Goal: Task Accomplishment & Management: Use online tool/utility

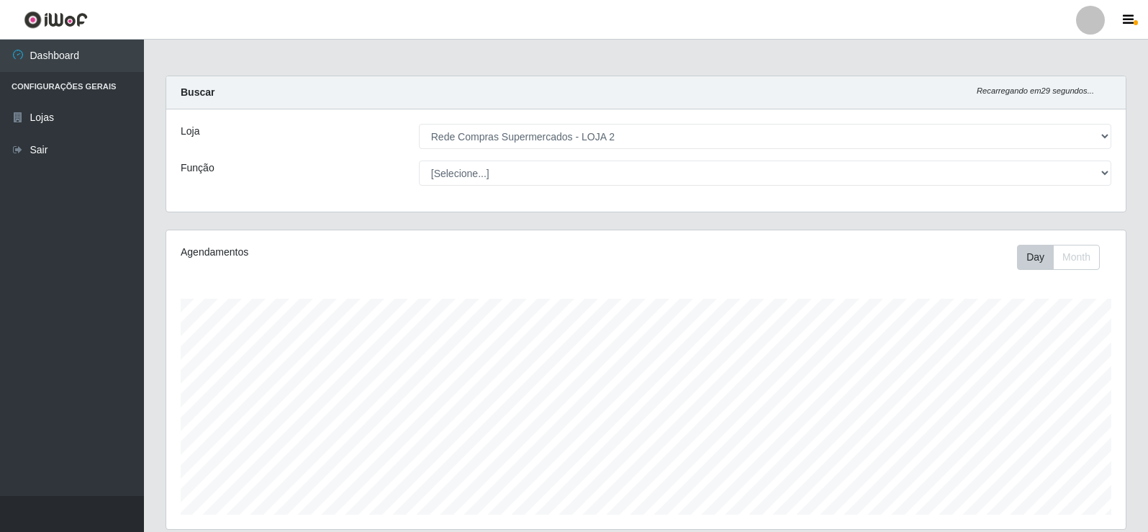
select select "161"
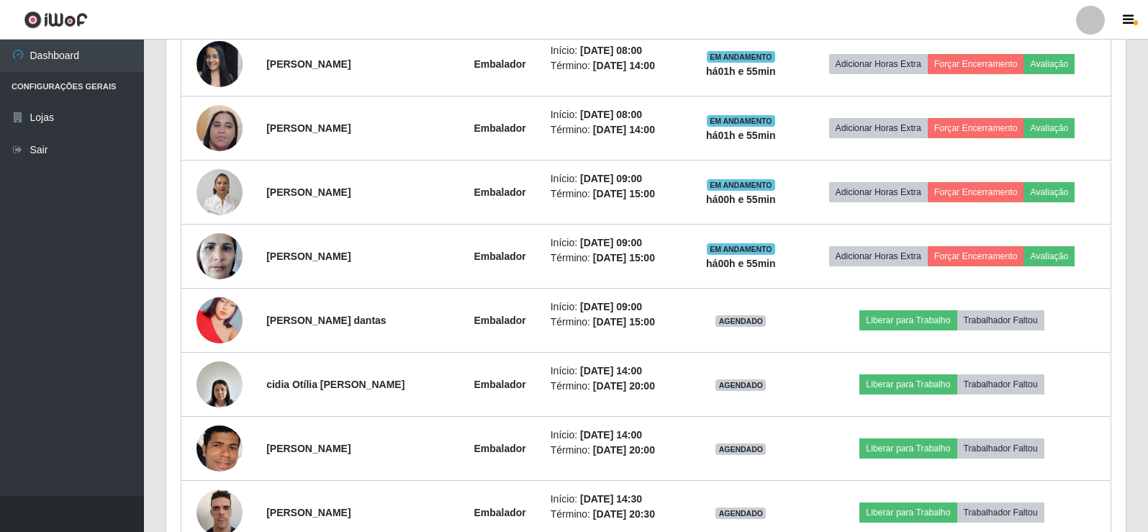
scroll to position [299, 959]
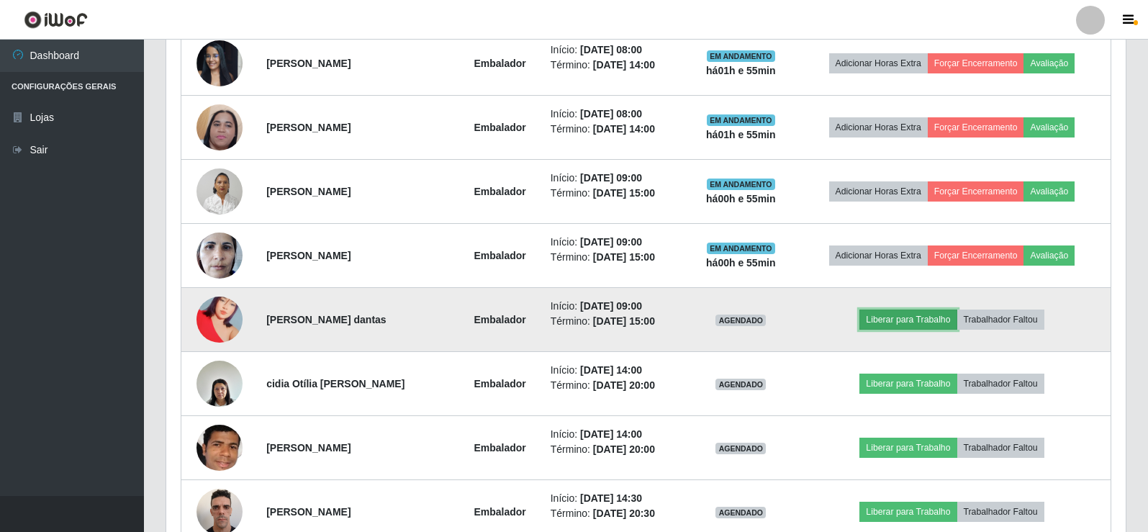
click at [928, 317] on button "Liberar para Trabalho" at bounding box center [907, 319] width 97 height 20
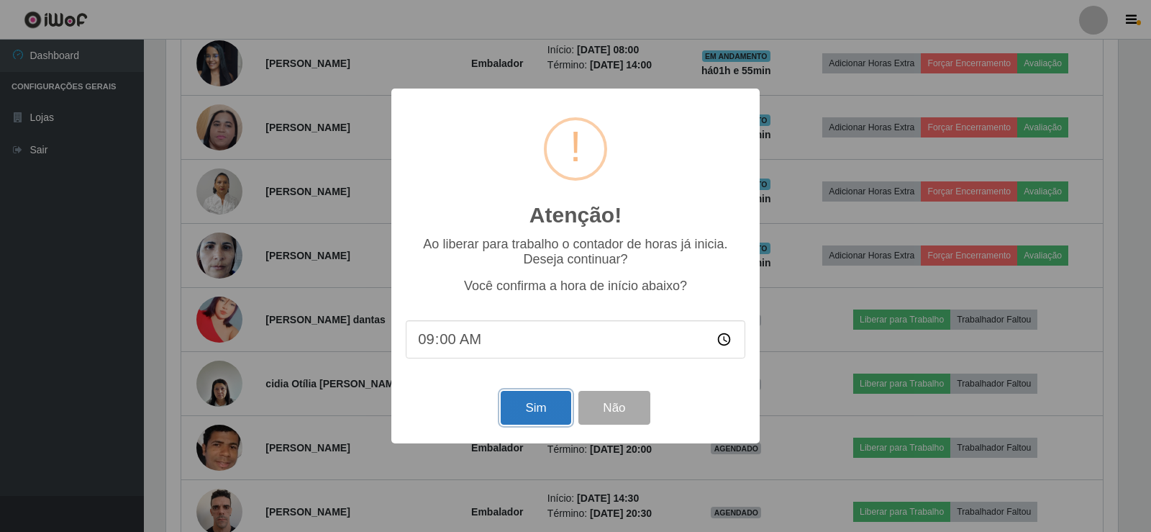
click at [528, 407] on button "Sim" at bounding box center [536, 408] width 70 height 34
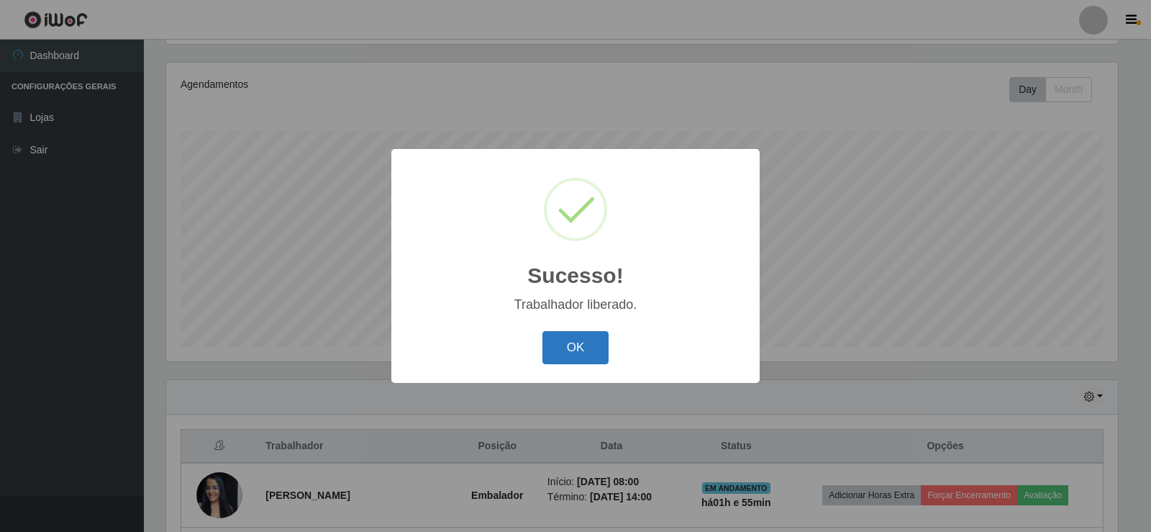
click at [563, 342] on button "OK" at bounding box center [576, 348] width 67 height 34
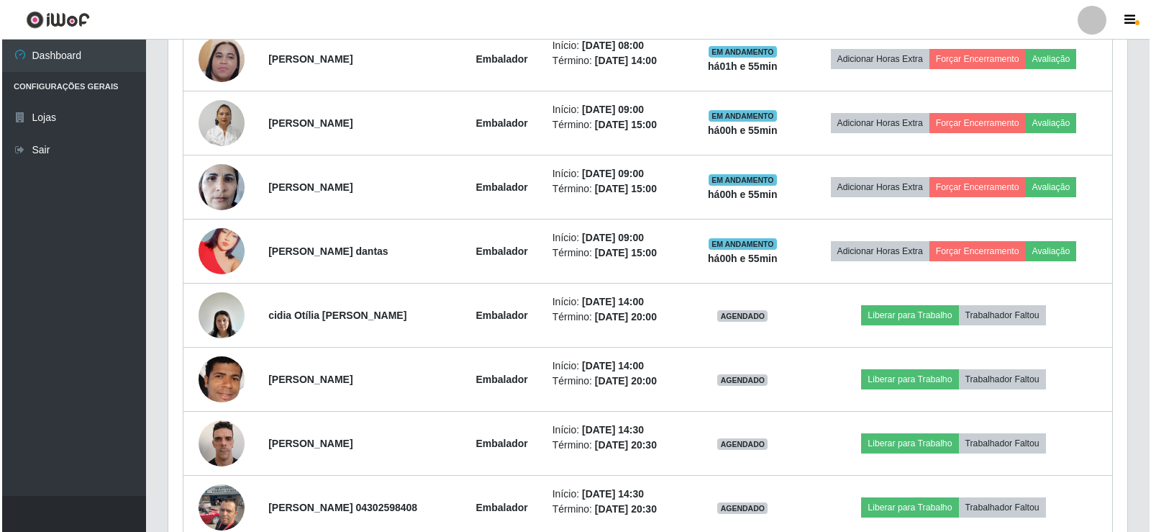
scroll to position [671, 0]
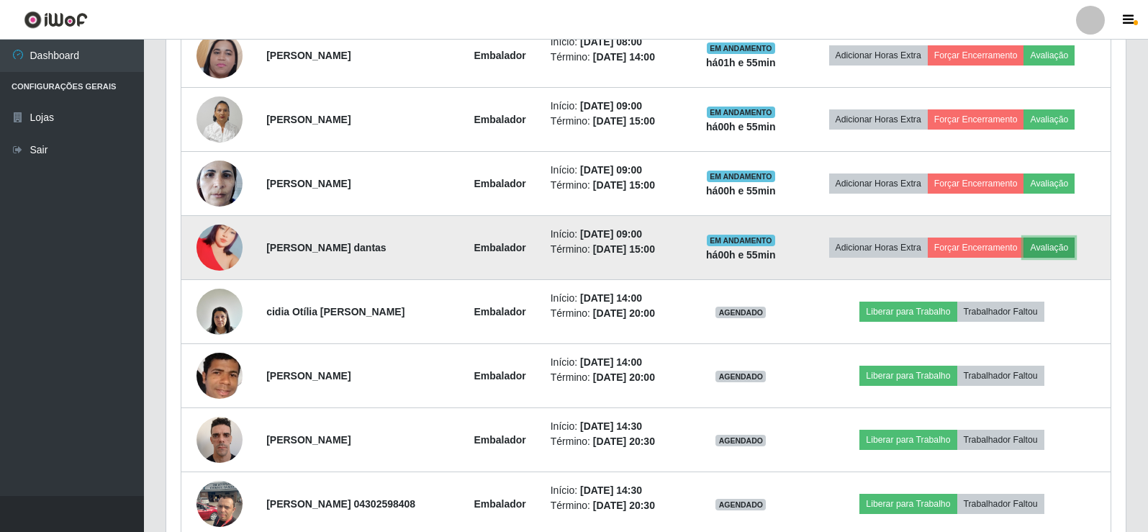
click at [1062, 249] on button "Avaliação" at bounding box center [1048, 247] width 51 height 20
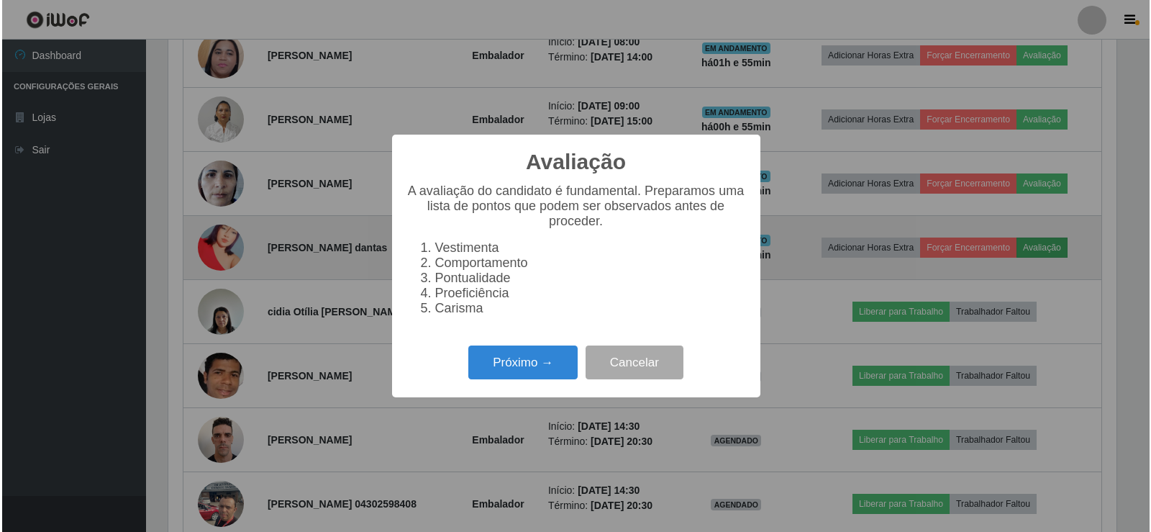
scroll to position [299, 952]
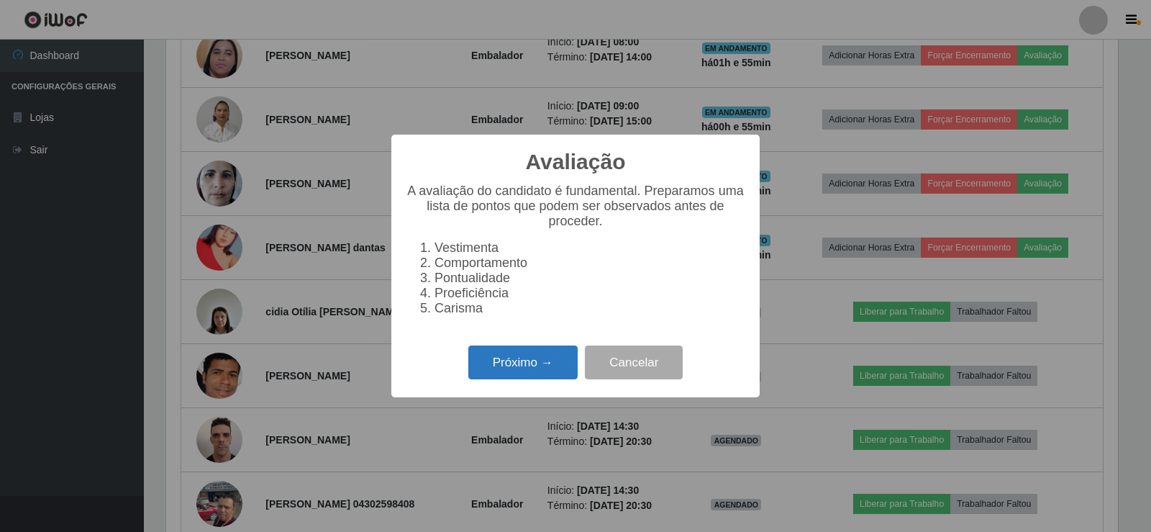
click at [535, 371] on button "Próximo →" at bounding box center [522, 362] width 109 height 34
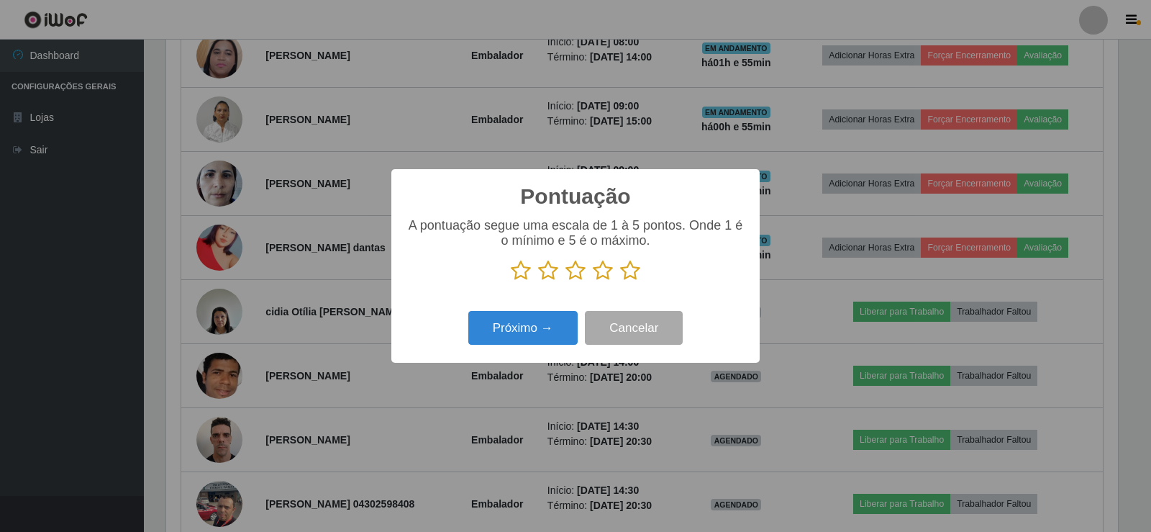
scroll to position [719245, 718591]
click at [524, 275] on icon at bounding box center [521, 271] width 20 height 22
click at [511, 281] on input "radio" at bounding box center [511, 281] width 0 height 0
click at [539, 332] on button "Próximo →" at bounding box center [522, 328] width 109 height 34
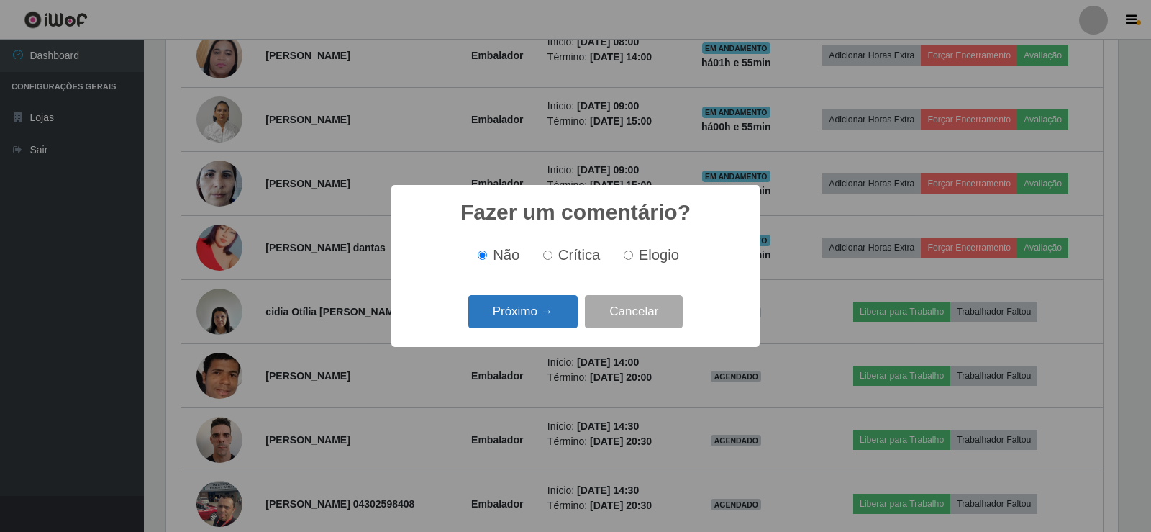
click at [553, 315] on button "Próximo →" at bounding box center [522, 312] width 109 height 34
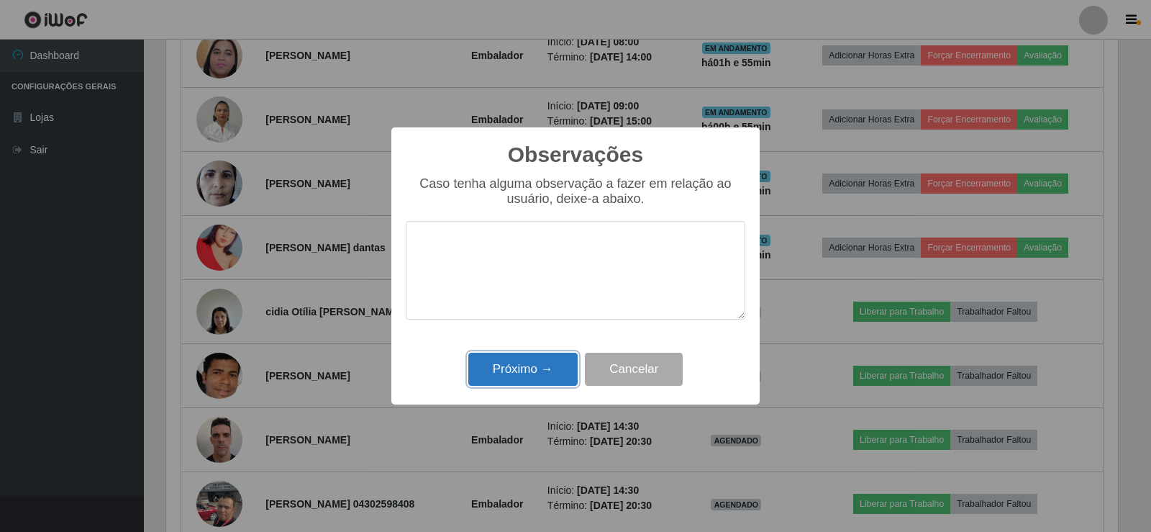
click at [548, 370] on button "Próximo →" at bounding box center [522, 370] width 109 height 34
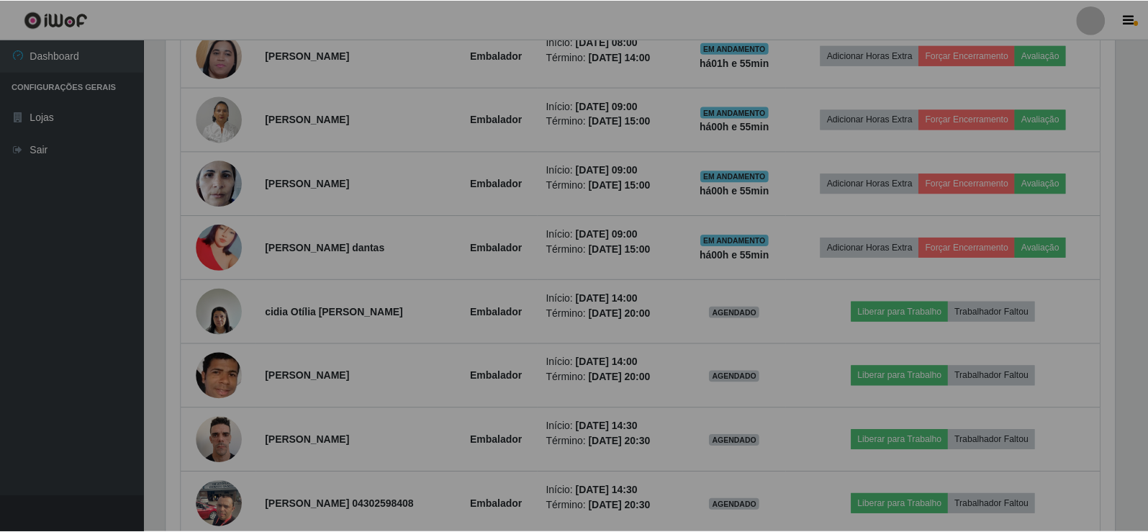
scroll to position [299, 959]
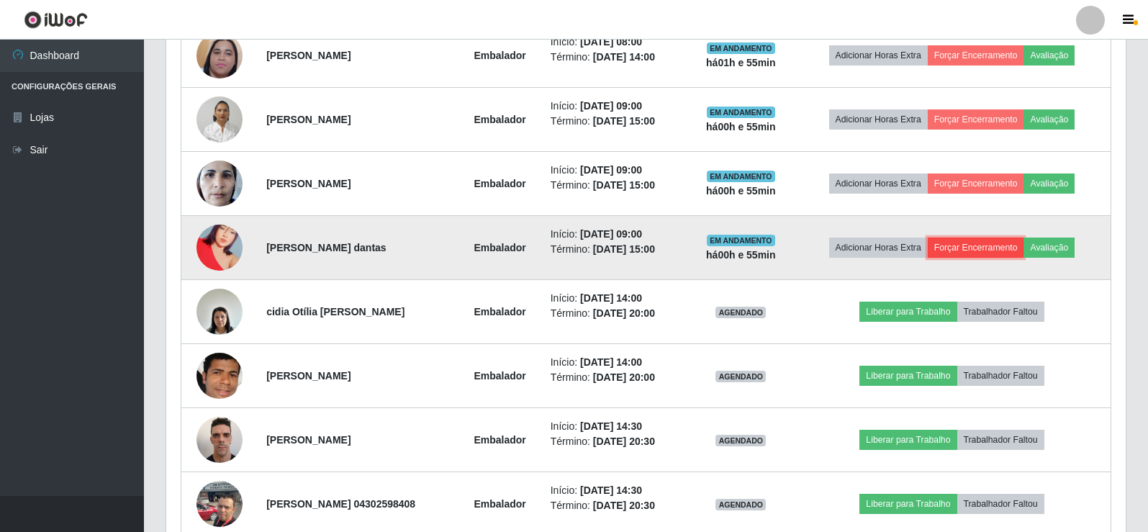
click at [976, 248] on button "Forçar Encerramento" at bounding box center [975, 247] width 96 height 20
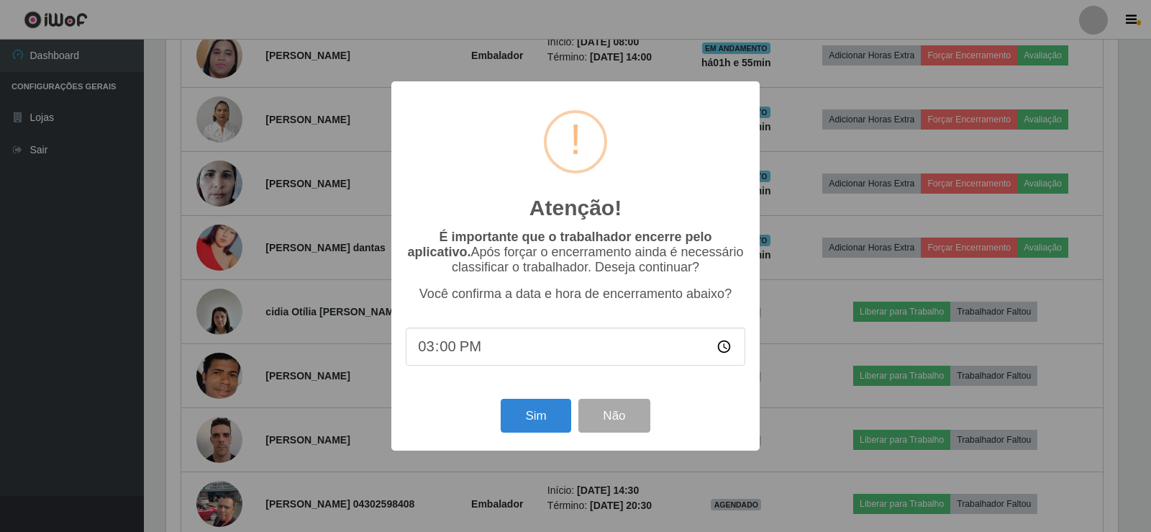
click at [814, 65] on div "Atenção! × É importante que o trabalhador encerre pelo aplicativo. Após forçar …" at bounding box center [575, 266] width 1151 height 532
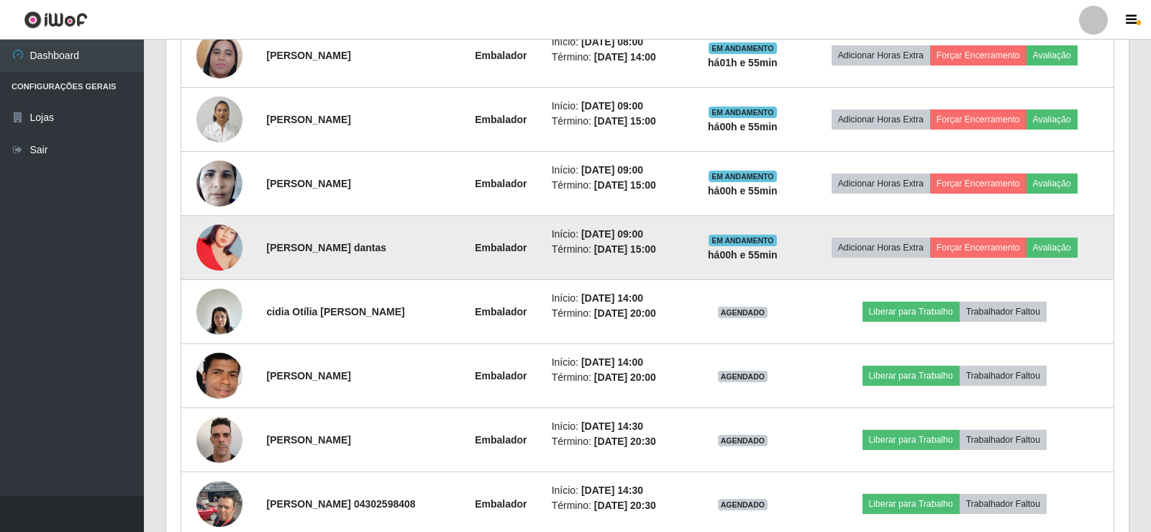
scroll to position [299, 959]
click at [1022, 248] on button "Forçar Encerramento" at bounding box center [1001, 247] width 96 height 20
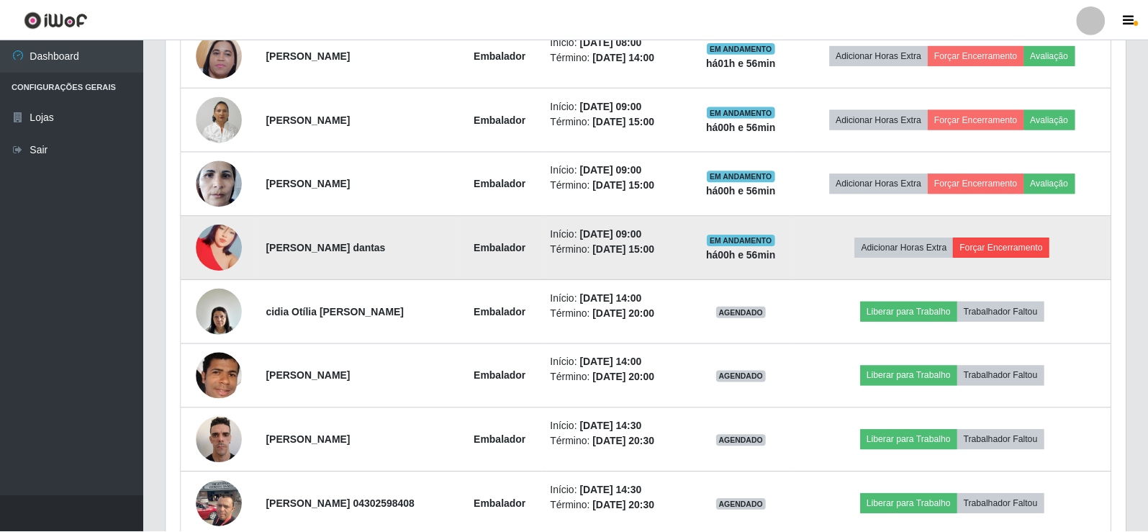
scroll to position [299, 952]
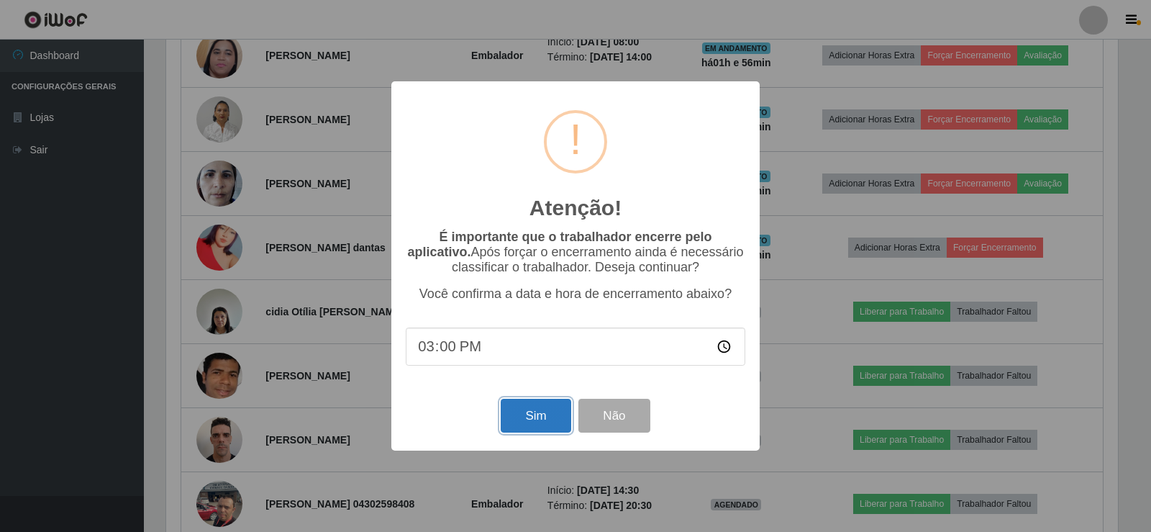
click at [525, 415] on button "Sim" at bounding box center [536, 416] width 70 height 34
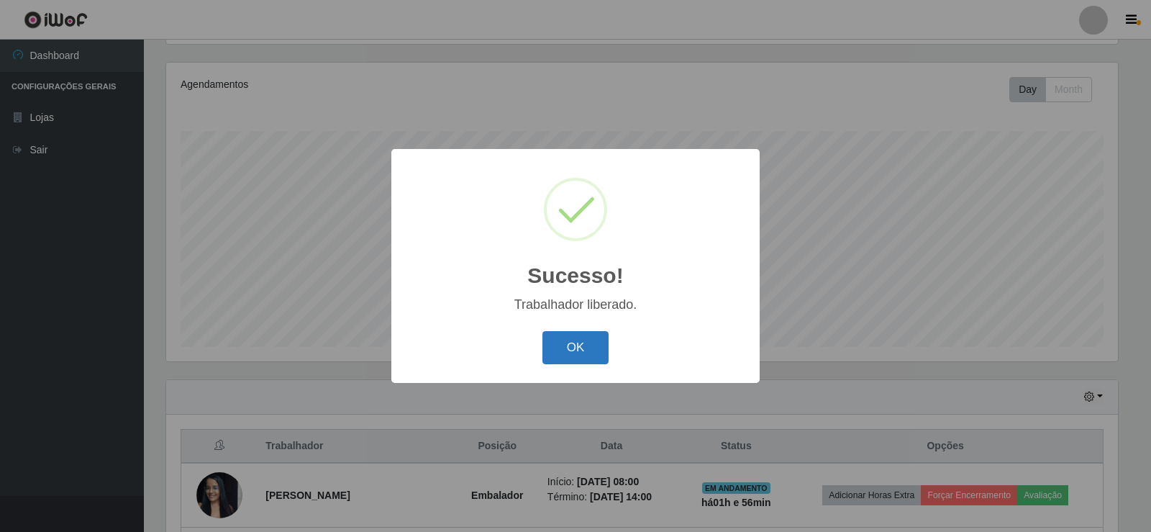
click at [579, 349] on button "OK" at bounding box center [576, 348] width 67 height 34
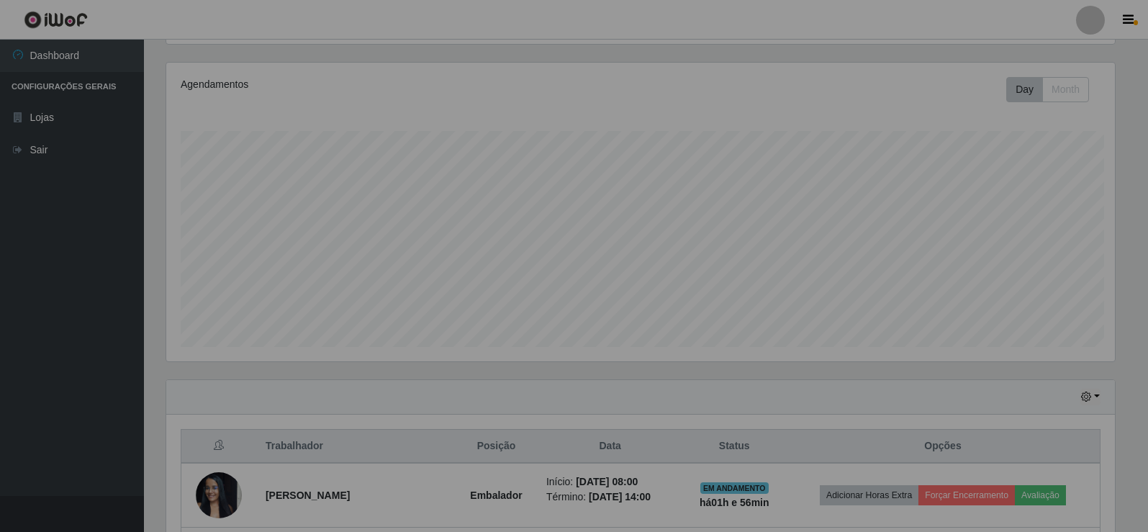
scroll to position [0, 0]
